Goal: Task Accomplishment & Management: Use online tool/utility

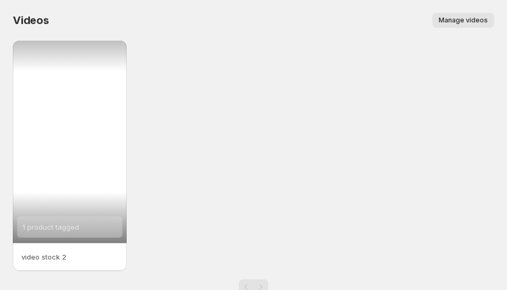
click at [55, 195] on div "1 product tagged" at bounding box center [70, 142] width 114 height 203
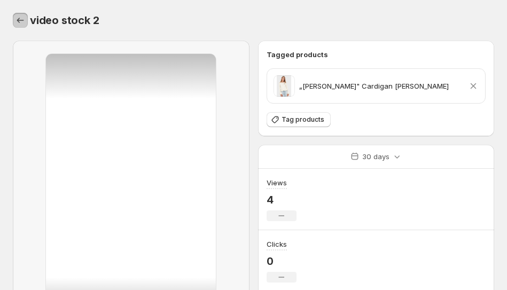
click at [19, 20] on icon "Settings" at bounding box center [20, 20] width 11 height 11
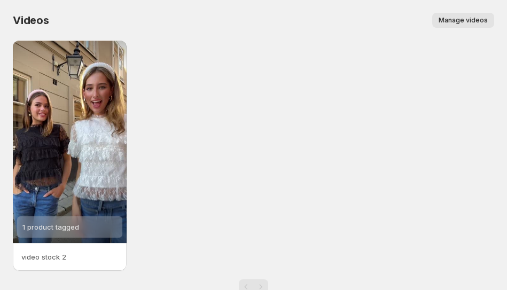
click at [453, 25] on button "Manage videos" at bounding box center [464, 20] width 62 height 15
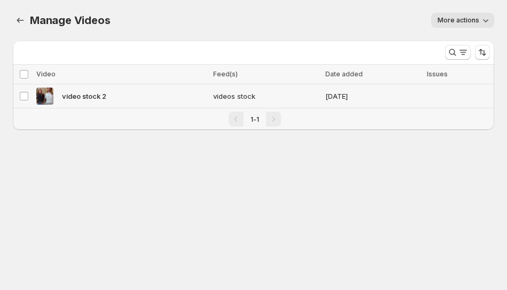
click at [158, 98] on div "video stock 2" at bounding box center [121, 96] width 171 height 17
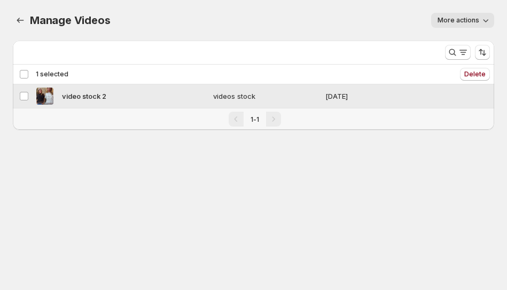
click at [158, 98] on div "video stock 2" at bounding box center [121, 96] width 171 height 17
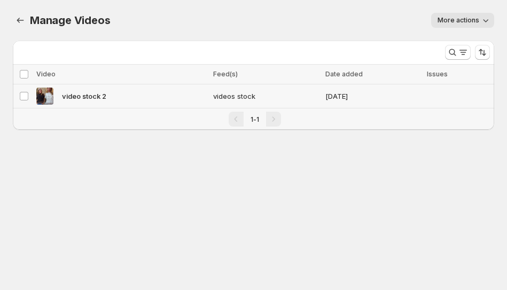
click at [92, 94] on span "video stock 2" at bounding box center [84, 96] width 44 height 11
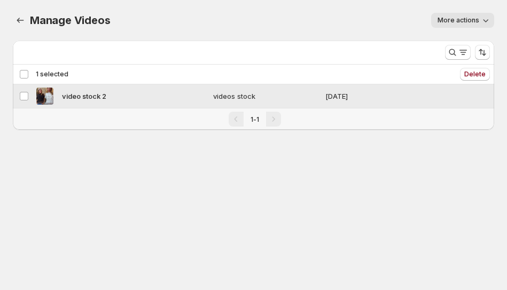
click at [92, 94] on span "video stock 2" at bounding box center [84, 96] width 44 height 11
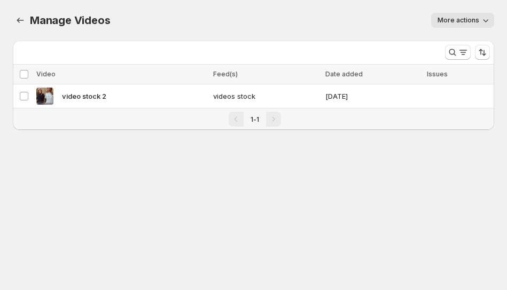
click at [464, 20] on span "More actions" at bounding box center [459, 20] width 42 height 9
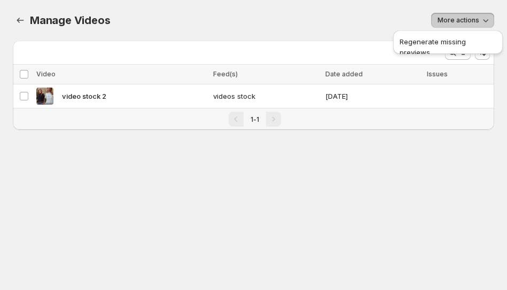
click at [311, 153] on div "Manage Videos. This page is ready Manage Videos More actions More actions More …" at bounding box center [253, 78] width 507 height 156
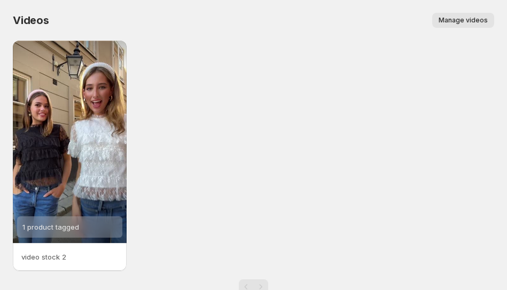
click at [48, 259] on p "video stock 2" at bounding box center [69, 257] width 97 height 11
